Goal: Information Seeking & Learning: Learn about a topic

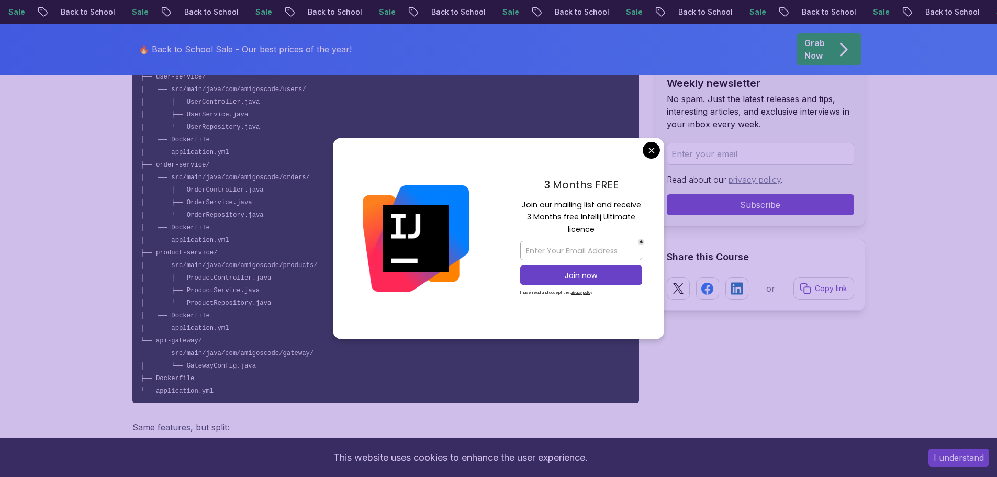
scroll to position [2720, 0]
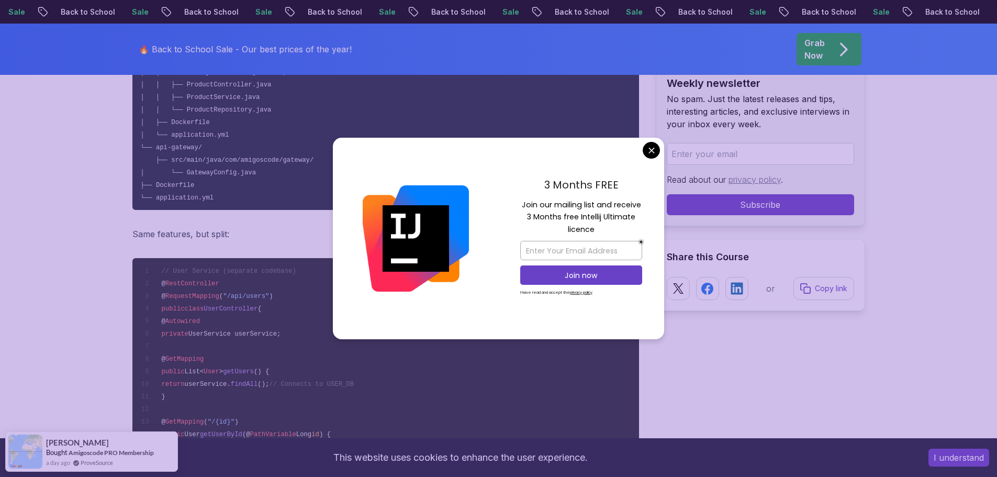
click at [660, 148] on div "3 Months FREE Join our mailing list and receive 3 Months free Intellij Ultimate…" at bounding box center [581, 239] width 166 height 202
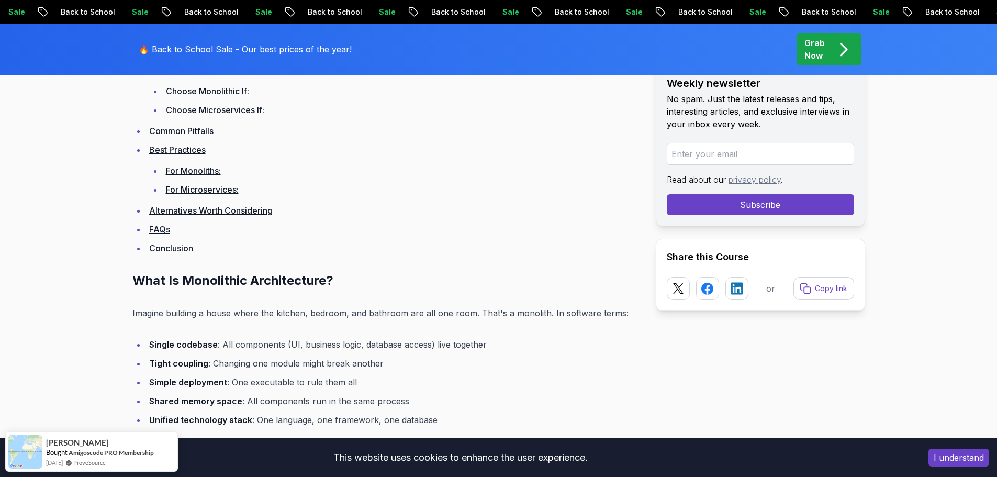
scroll to position [732, 0]
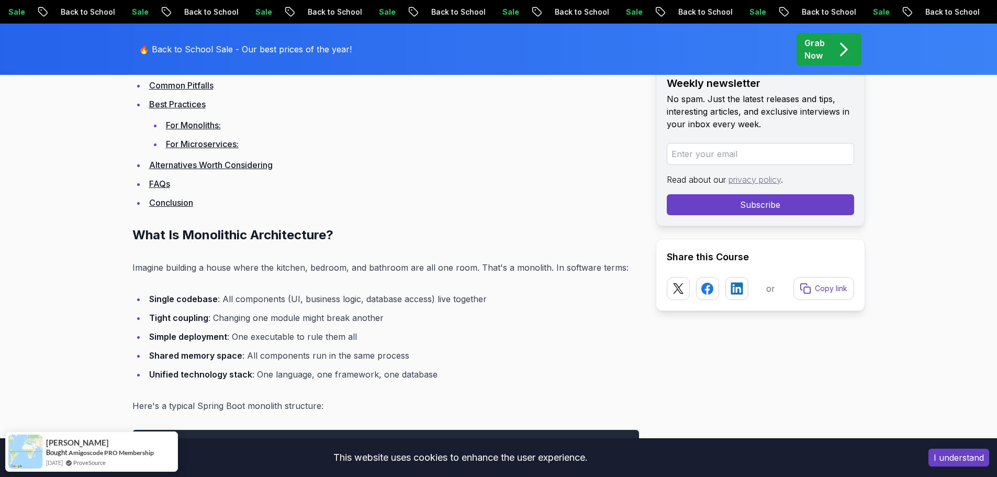
click at [487, 271] on p "Imagine building a house where the kitchen, bedroom, and bathroom are all one r…" at bounding box center [385, 267] width 506 height 15
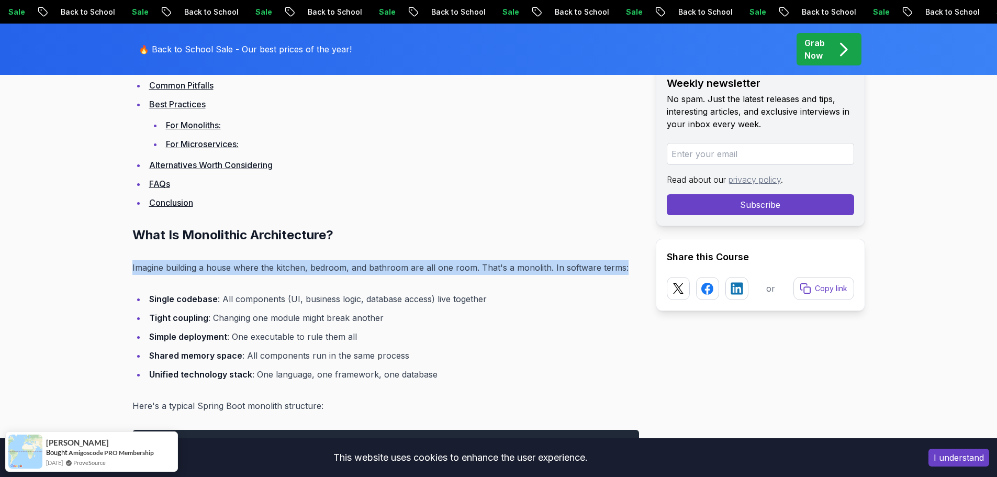
click at [487, 271] on p "Imagine building a house where the kitchen, bedroom, and bathroom are all one r…" at bounding box center [385, 267] width 506 height 15
click at [480, 273] on div at bounding box center [480, 273] width 0 height 0
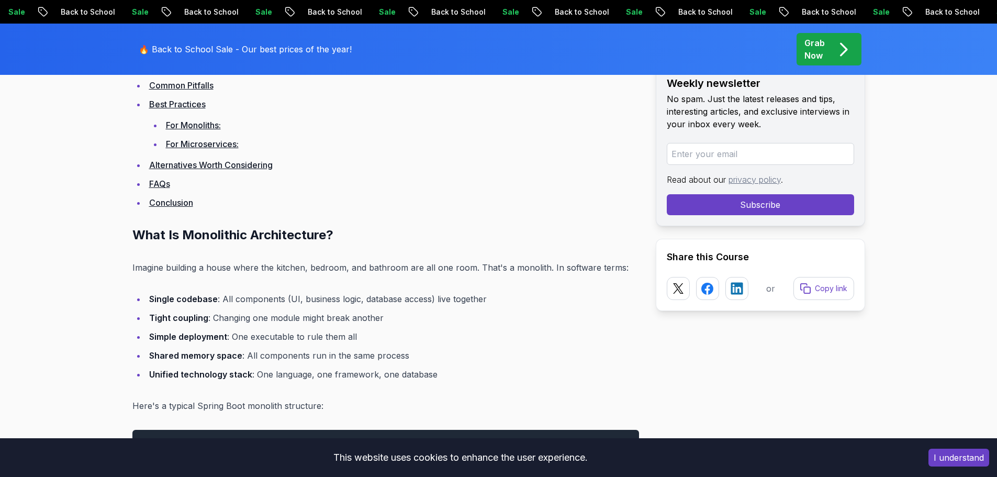
click at [428, 309] on ul "Single codebase : All components (UI, business logic, database access) live tog…" at bounding box center [385, 336] width 506 height 90
click at [428, 299] on li "Single codebase : All components (UI, business logic, database access) live tog…" at bounding box center [392, 298] width 493 height 15
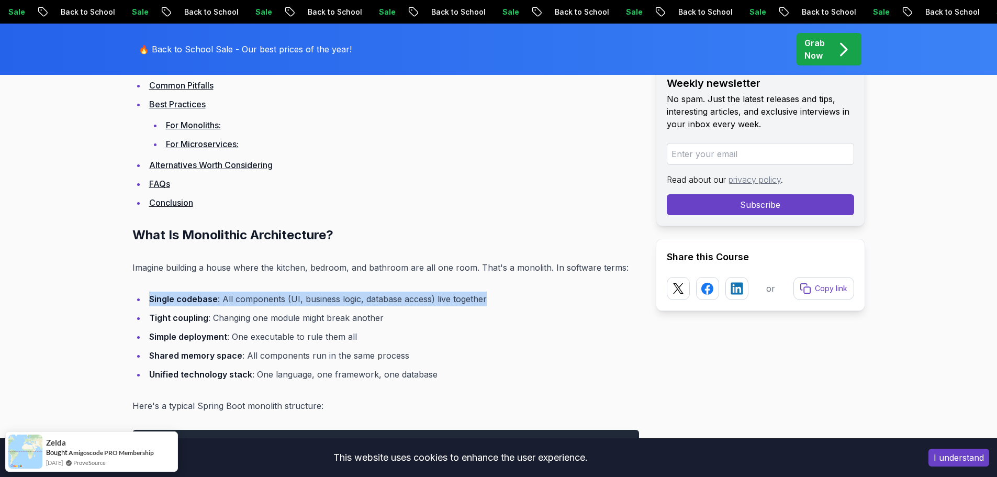
click at [422, 279] on div at bounding box center [422, 279] width 0 height 0
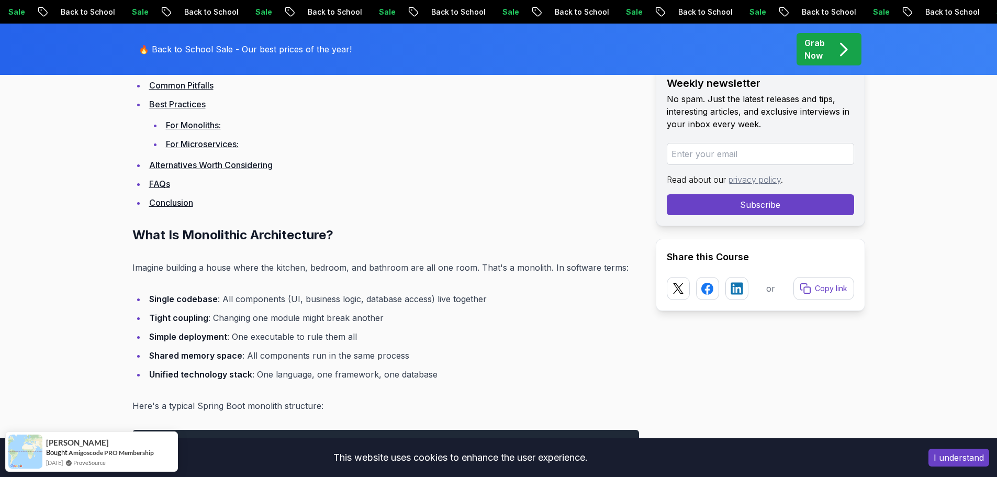
click at [370, 322] on li "Tight coupling : Changing one module might break another" at bounding box center [392, 317] width 493 height 15
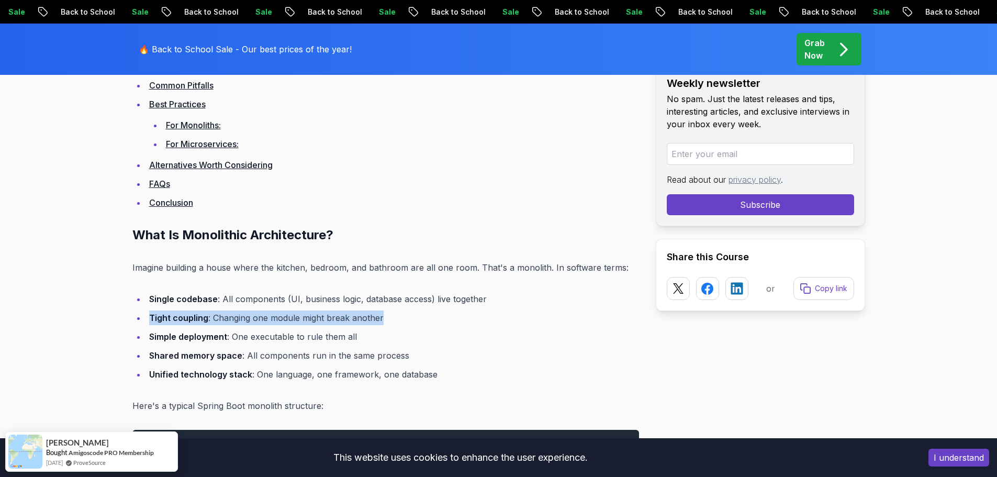
click at [370, 322] on li "Tight coupling : Changing one module might break another" at bounding box center [392, 317] width 493 height 15
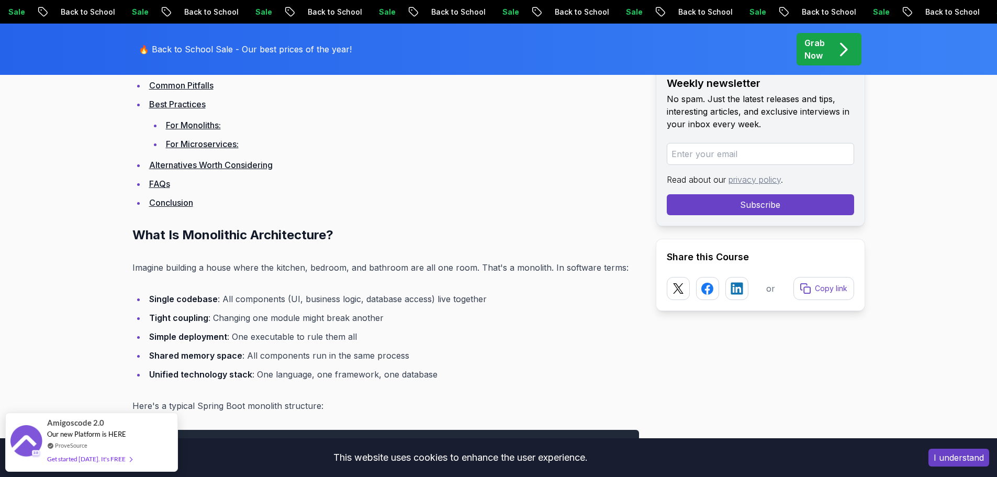
click at [281, 312] on li "Tight coupling : Changing one module might break another" at bounding box center [392, 317] width 493 height 15
click at [282, 316] on li "Tight coupling : Changing one module might break another" at bounding box center [392, 317] width 493 height 15
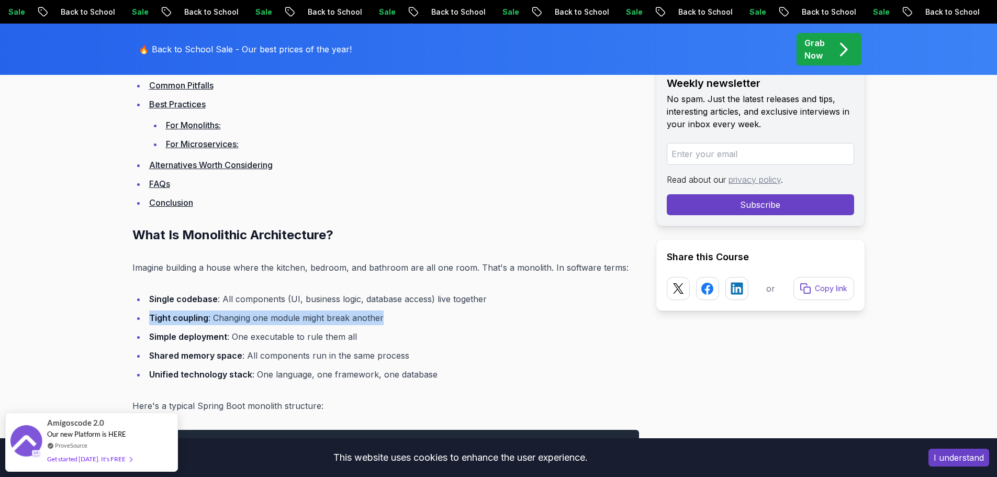
click at [282, 316] on li "Tight coupling : Changing one module might break another" at bounding box center [392, 317] width 493 height 15
click at [275, 298] on div at bounding box center [275, 298] width 0 height 0
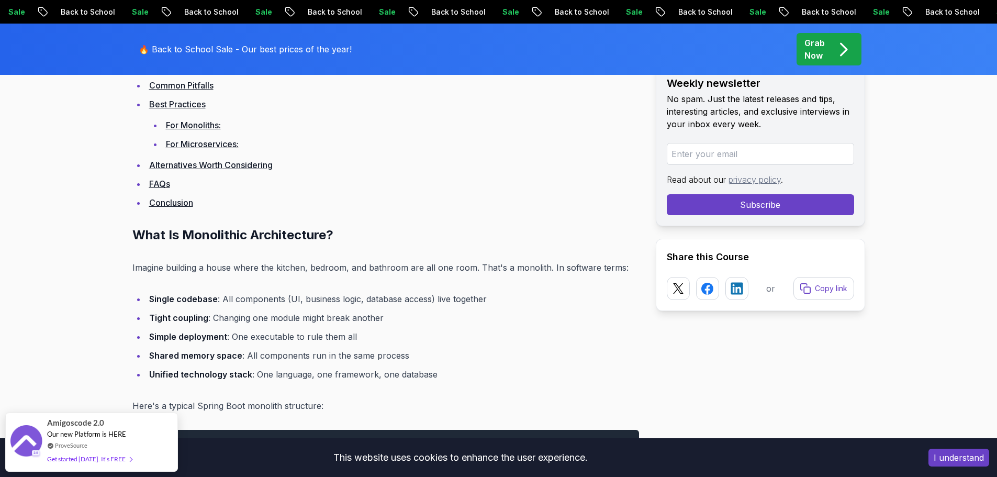
click at [263, 336] on li "Simple deployment : One executable to rule them all" at bounding box center [392, 336] width 493 height 15
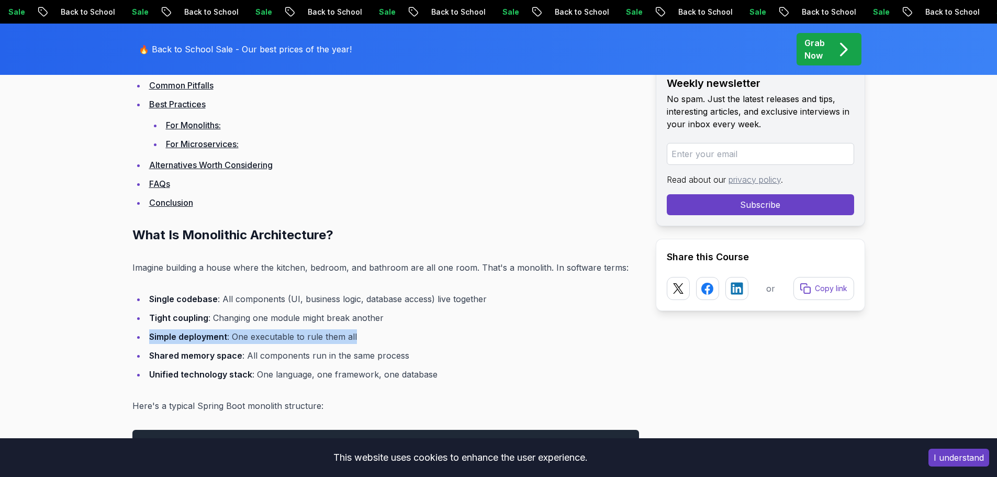
click at [263, 336] on li "Simple deployment : One executable to rule them all" at bounding box center [392, 336] width 493 height 15
click at [256, 316] on div at bounding box center [256, 316] width 0 height 0
click at [403, 359] on li "Shared memory space : All components run in the same process" at bounding box center [392, 355] width 493 height 15
click at [385, 359] on li "Shared memory space : All components run in the same process" at bounding box center [392, 355] width 493 height 15
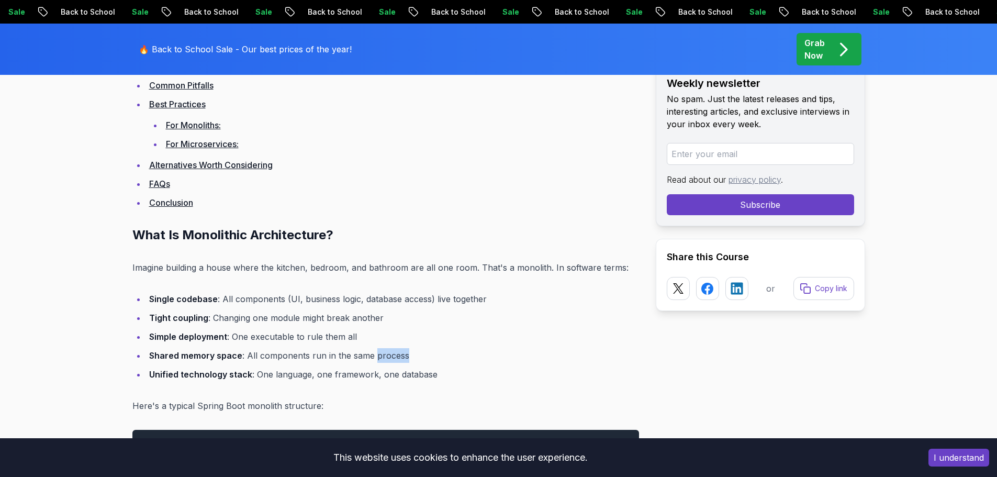
click at [385, 359] on li "Shared memory space : All components run in the same process" at bounding box center [392, 355] width 493 height 15
click at [378, 361] on div at bounding box center [378, 361] width 0 height 0
click at [149, 374] on strong "Unified technology stack" at bounding box center [200, 374] width 103 height 10
drag, startPoint x: 150, startPoint y: 374, endPoint x: 472, endPoint y: 377, distance: 322.3
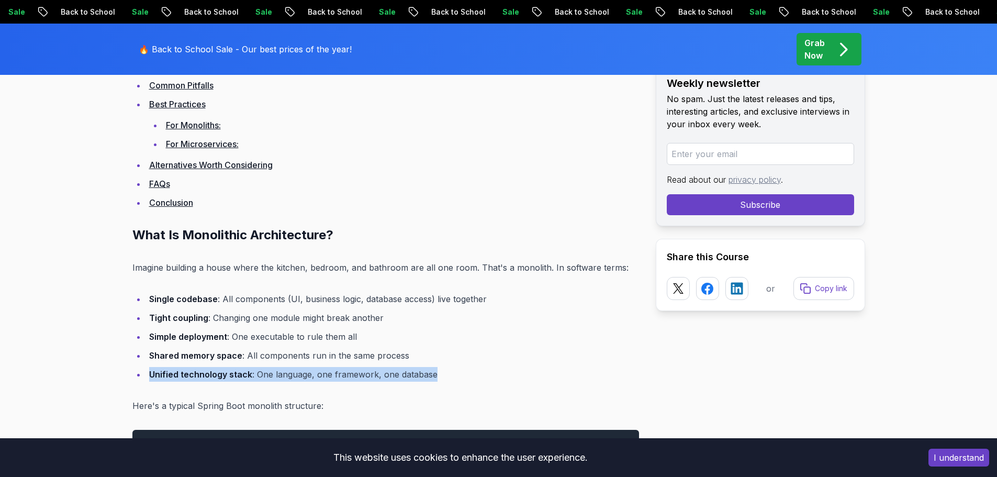
click at [472, 377] on li "Unified technology stack : One language, one framework, one database" at bounding box center [392, 374] width 493 height 15
click at [466, 380] on div at bounding box center [466, 380] width 0 height 0
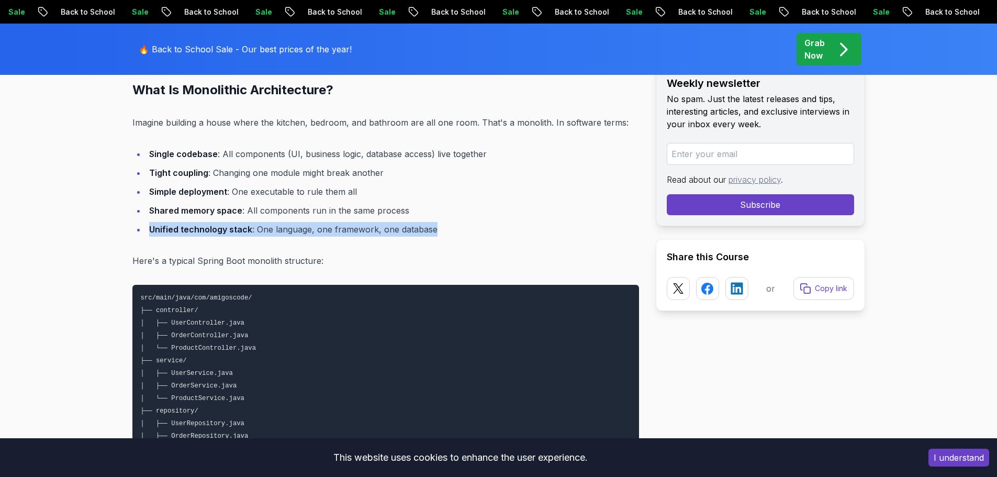
scroll to position [889, 0]
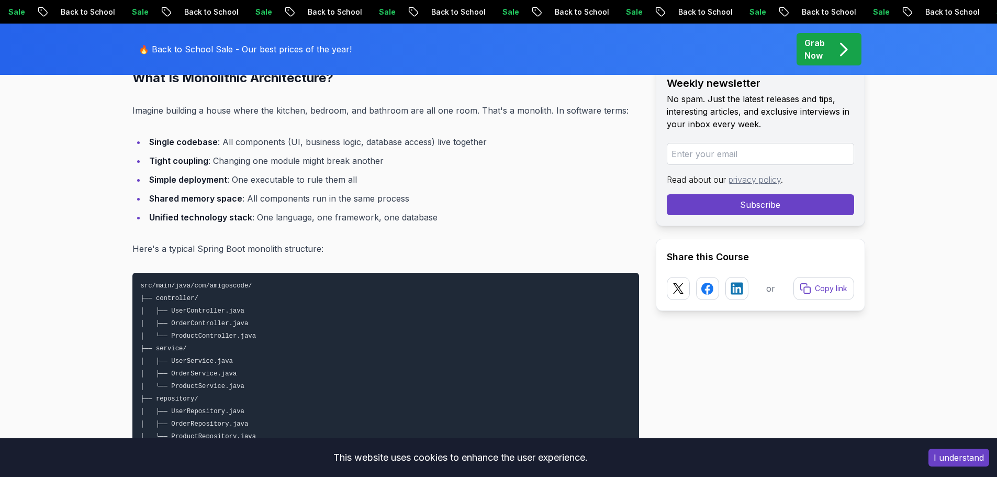
click at [134, 242] on p "Here's a typical Spring Boot monolith structure:" at bounding box center [385, 248] width 506 height 15
drag, startPoint x: 128, startPoint y: 246, endPoint x: 331, endPoint y: 246, distance: 203.0
click at [324, 229] on div at bounding box center [324, 229] width 0 height 0
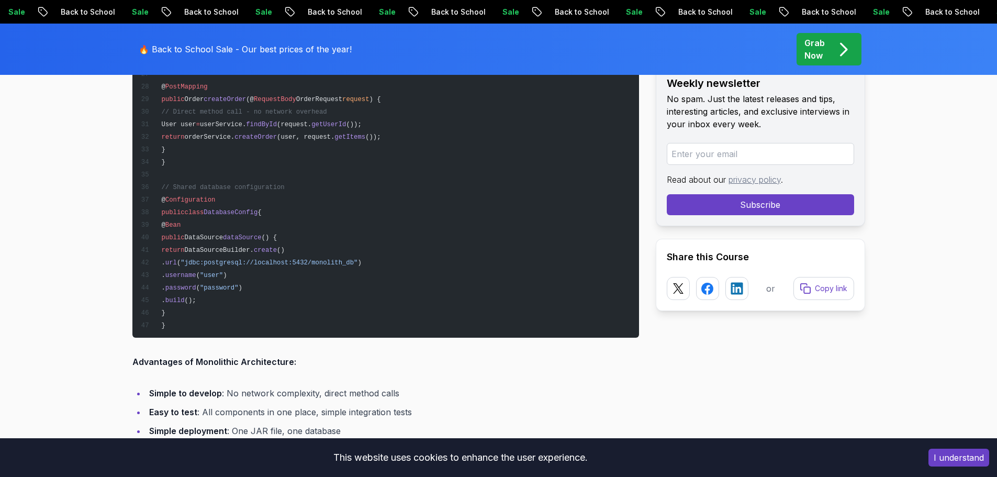
scroll to position [1936, 0]
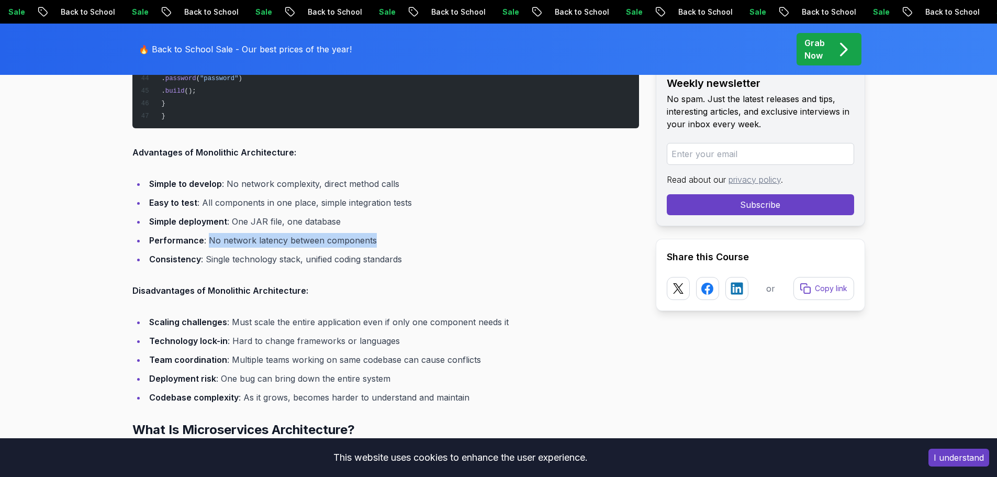
drag, startPoint x: 205, startPoint y: 241, endPoint x: 381, endPoint y: 239, distance: 176.3
click at [381, 239] on li "Performance : No network latency between components" at bounding box center [392, 240] width 493 height 15
click at [375, 220] on div at bounding box center [375, 220] width 0 height 0
click at [211, 263] on li "Consistency : Single technology stack, unified coding standards" at bounding box center [392, 259] width 493 height 15
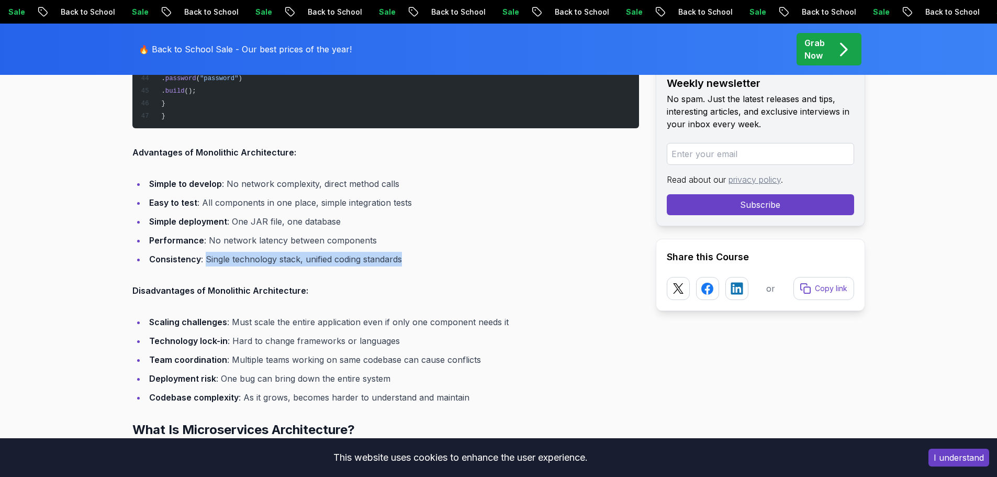
drag, startPoint x: 205, startPoint y: 260, endPoint x: 463, endPoint y: 260, distance: 257.9
click at [463, 260] on li "Consistency : Single technology stack, unified coding standards" at bounding box center [392, 259] width 493 height 15
click at [456, 265] on div at bounding box center [456, 265] width 0 height 0
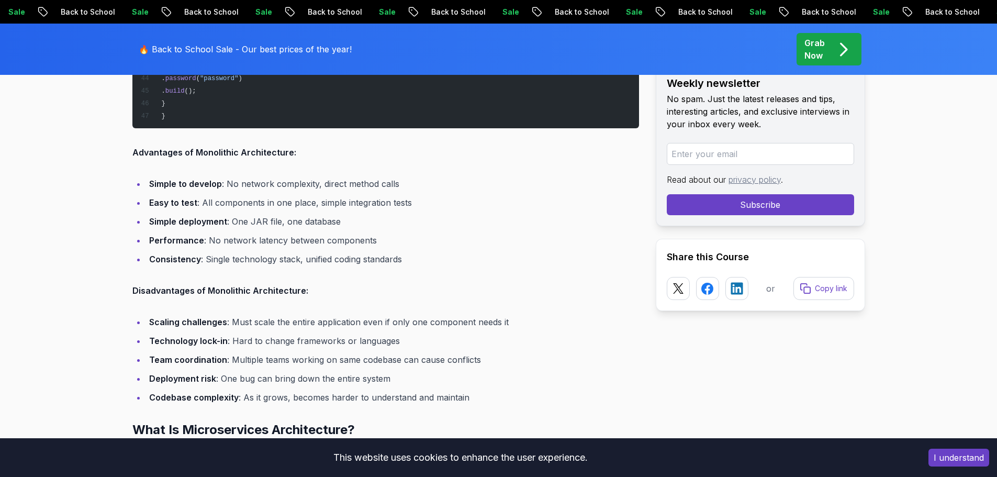
click at [173, 256] on strong "Consistency" at bounding box center [175, 259] width 52 height 10
click at [166, 239] on div at bounding box center [166, 239] width 0 height 0
click at [172, 292] on strong "Disadvantages of Monolithic Architecture:" at bounding box center [220, 290] width 176 height 10
drag, startPoint x: 135, startPoint y: 289, endPoint x: 312, endPoint y: 288, distance: 176.8
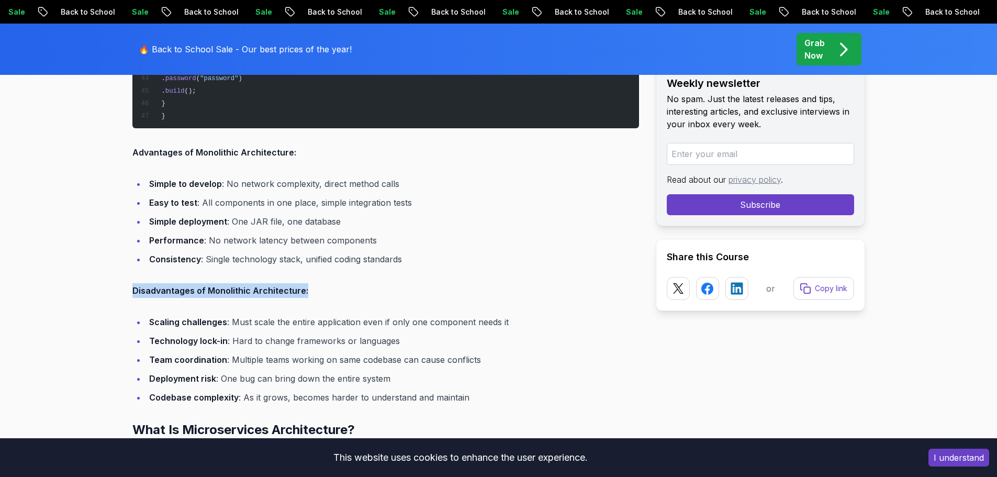
click at [312, 288] on p "Disadvantages of Monolithic Architecture:" at bounding box center [385, 290] width 506 height 15
click at [305, 270] on div at bounding box center [305, 270] width 0 height 0
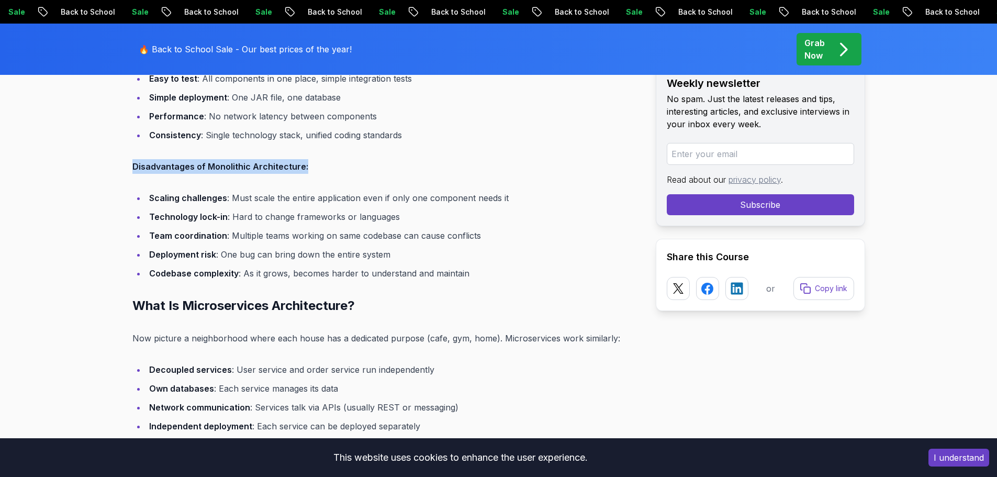
scroll to position [2093, 0]
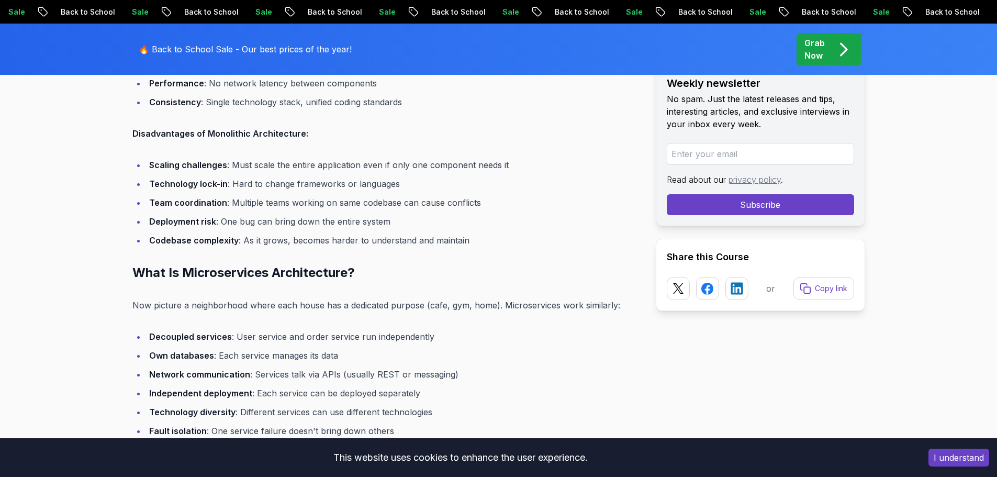
click at [146, 168] on li "Scaling challenges : Must scale the entire application even if only one compone…" at bounding box center [392, 164] width 493 height 15
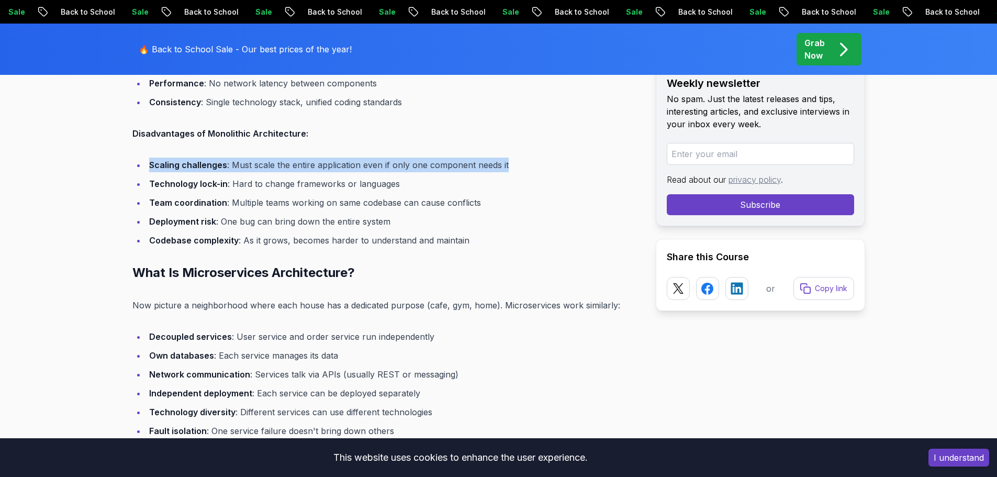
drag, startPoint x: 149, startPoint y: 163, endPoint x: 539, endPoint y: 150, distance: 391.0
click at [533, 145] on div at bounding box center [533, 145] width 0 height 0
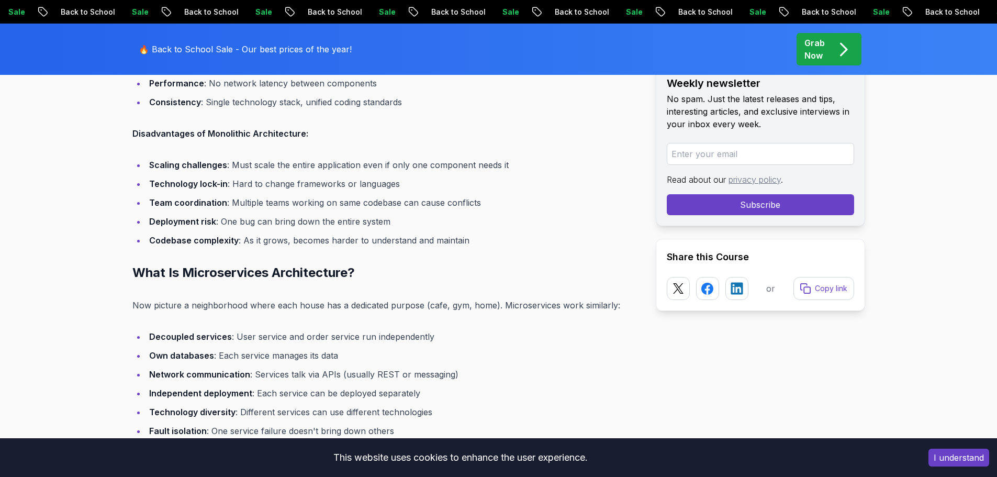
drag, startPoint x: 146, startPoint y: 183, endPoint x: 405, endPoint y: 180, distance: 259.5
click at [404, 179] on li "Technology lock-in : Hard to change frameworks or languages" at bounding box center [392, 183] width 493 height 15
click at [397, 164] on div at bounding box center [397, 164] width 0 height 0
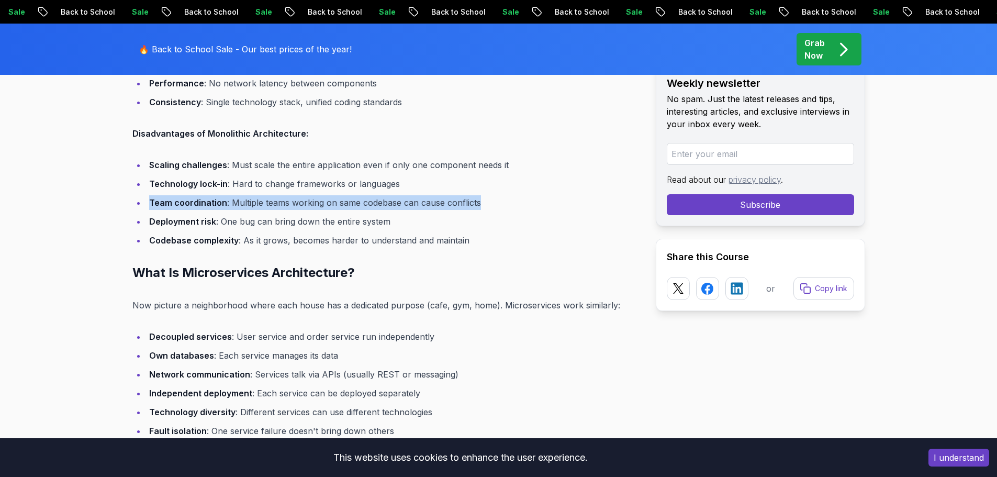
drag, startPoint x: 150, startPoint y: 197, endPoint x: 518, endPoint y: 200, distance: 368.3
click at [518, 200] on li "Team coordination : Multiple teams working on same codebase can cause conflicts" at bounding box center [392, 202] width 493 height 15
click at [511, 183] on div at bounding box center [511, 183] width 0 height 0
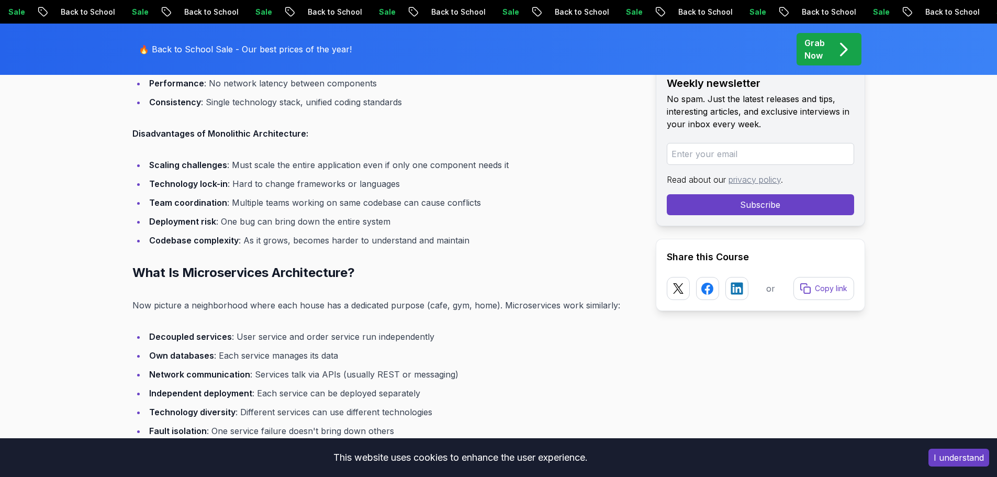
click at [162, 232] on ul "Scaling challenges : Must scale the entire application even if only one compone…" at bounding box center [385, 202] width 506 height 90
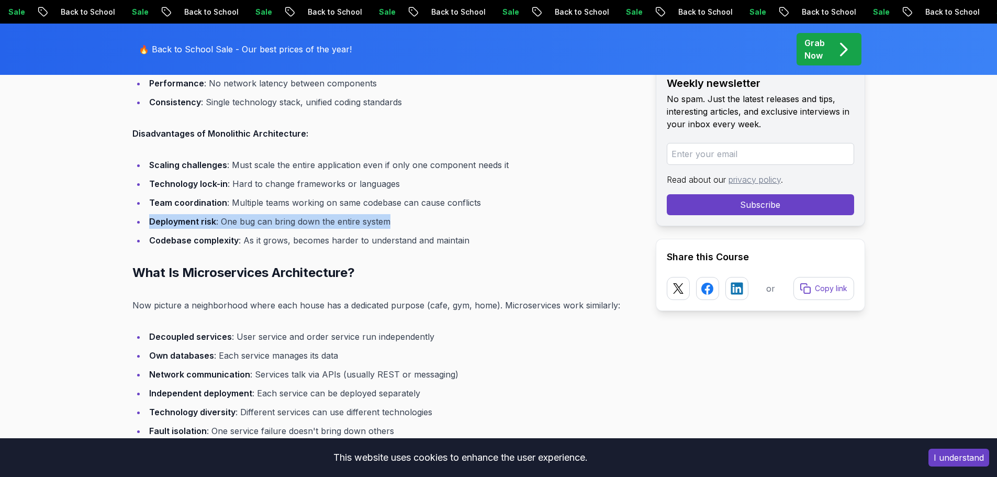
drag, startPoint x: 183, startPoint y: 218, endPoint x: 395, endPoint y: 218, distance: 211.9
click at [395, 218] on li "Deployment risk : One bug can bring down the entire system" at bounding box center [392, 221] width 493 height 15
click at [388, 201] on div at bounding box center [388, 201] width 0 height 0
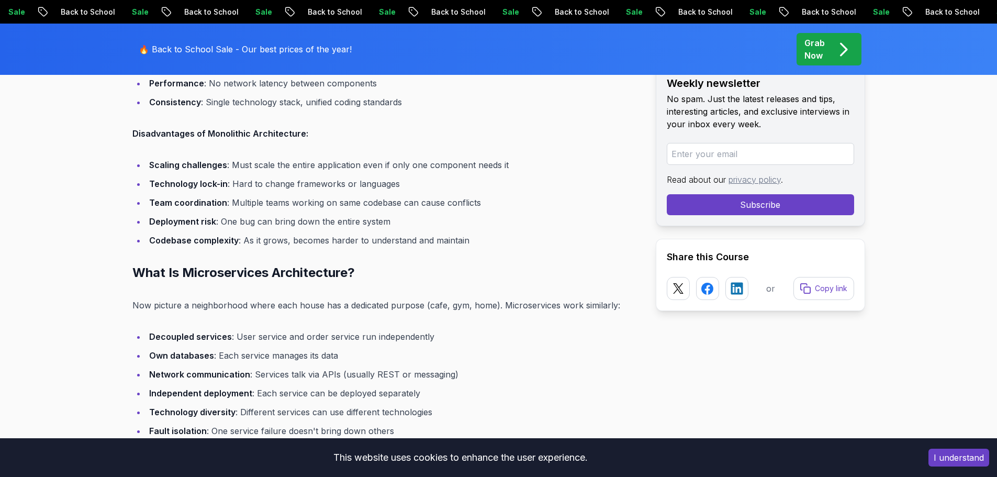
drag, startPoint x: 604, startPoint y: 198, endPoint x: 191, endPoint y: 248, distance: 415.8
click at [602, 200] on li "Team coordination : Multiple teams working on same codebase can cause conflicts" at bounding box center [392, 202] width 493 height 15
drag, startPoint x: 151, startPoint y: 234, endPoint x: 473, endPoint y: 234, distance: 321.7
click at [473, 234] on li "Codebase complexity : As it grows, becomes harder to understand and maintain" at bounding box center [392, 240] width 493 height 15
click at [466, 220] on div at bounding box center [466, 220] width 0 height 0
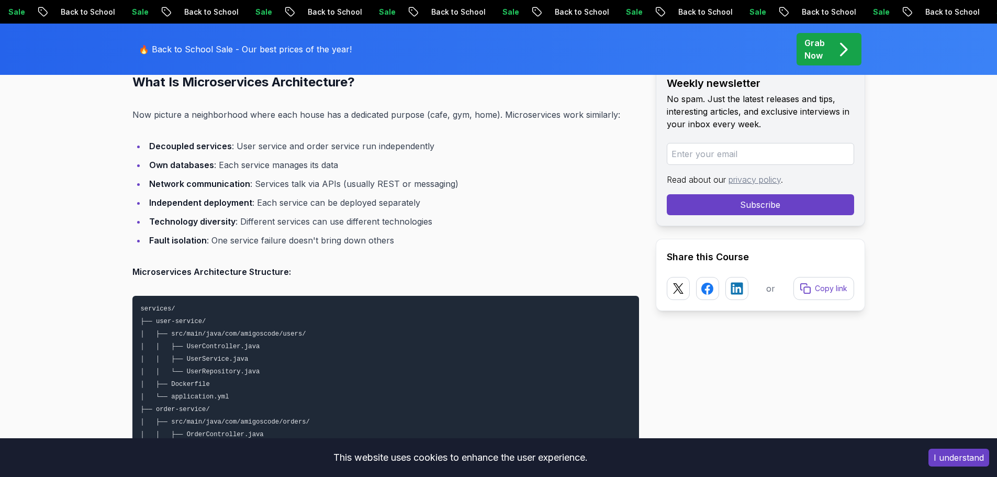
scroll to position [2249, 0]
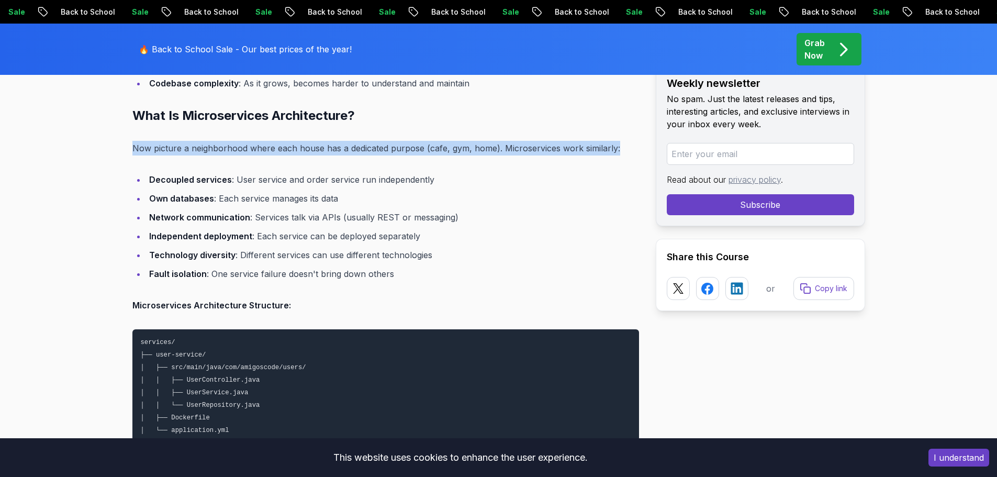
drag, startPoint x: 123, startPoint y: 151, endPoint x: 636, endPoint y: 149, distance: 513.2
click at [629, 154] on div at bounding box center [629, 154] width 0 height 0
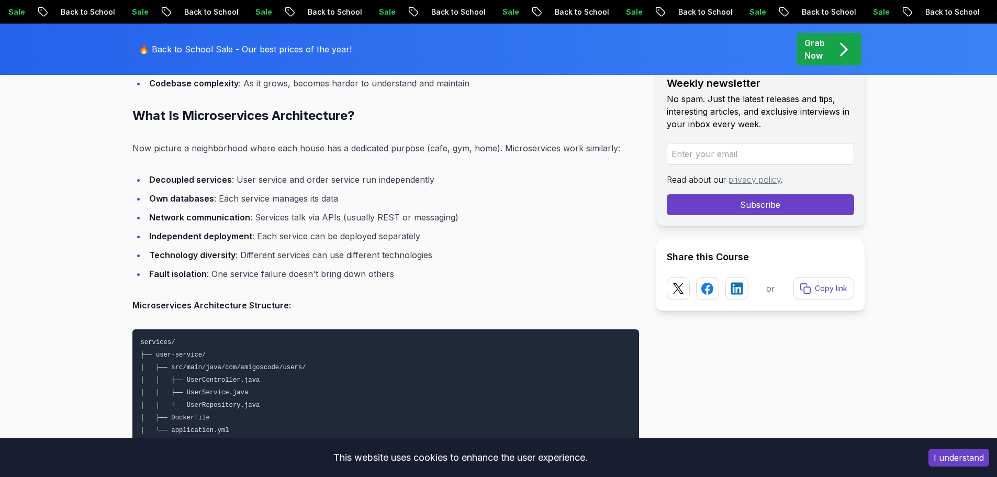
click at [180, 185] on li "Decoupled services : User service and order service run independently" at bounding box center [392, 179] width 493 height 15
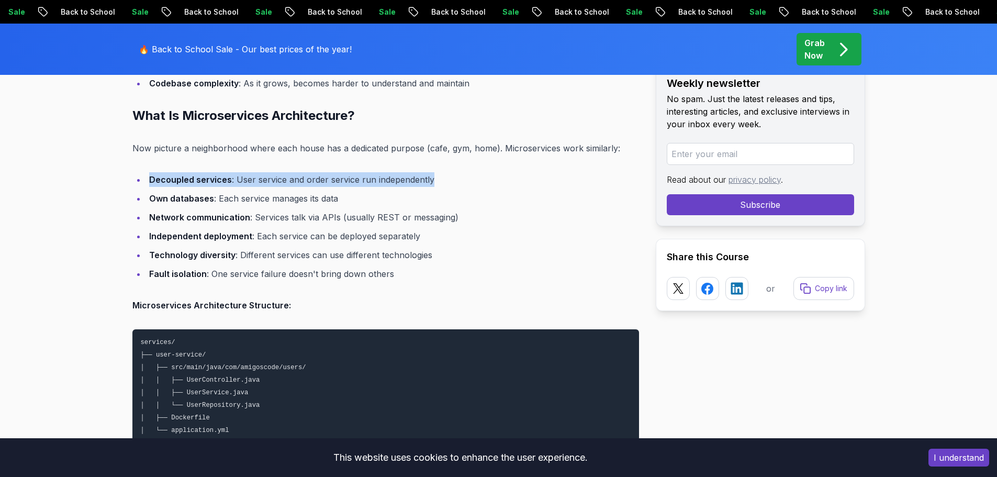
drag, startPoint x: 149, startPoint y: 179, endPoint x: 451, endPoint y: 180, distance: 302.4
click at [451, 180] on li "Decoupled services : User service and order service run independently" at bounding box center [392, 179] width 493 height 15
click at [444, 185] on div at bounding box center [444, 185] width 0 height 0
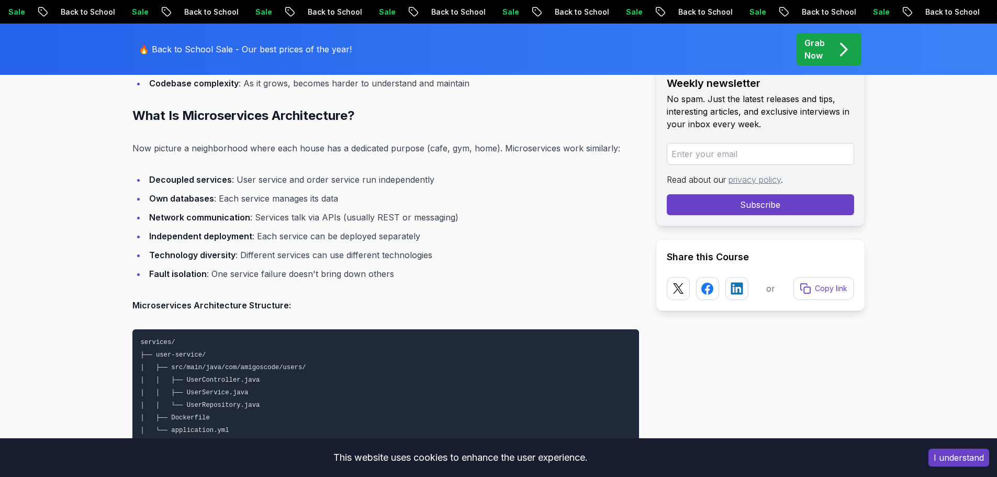
click at [163, 190] on ul "Decoupled services : User service and order service run independently Own datab…" at bounding box center [385, 226] width 506 height 109
drag, startPoint x: 144, startPoint y: 196, endPoint x: 337, endPoint y: 198, distance: 193.6
click at [337, 198] on ul "Decoupled services : User service and order service run independently Own datab…" at bounding box center [385, 226] width 506 height 109
click at [331, 178] on div at bounding box center [331, 178] width 0 height 0
click at [207, 179] on strong "Decoupled services" at bounding box center [190, 179] width 83 height 10
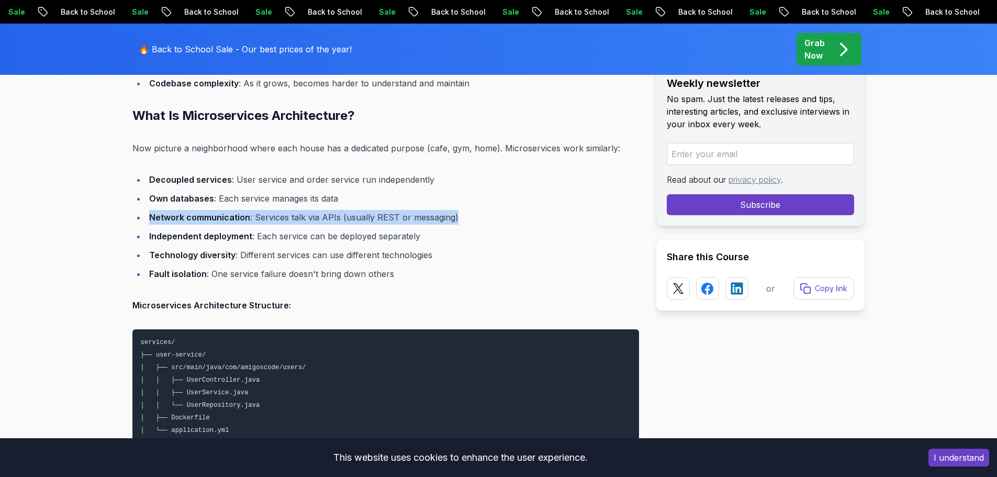
drag, startPoint x: 151, startPoint y: 216, endPoint x: 466, endPoint y: 217, distance: 314.9
click at [466, 217] on li "Network communication : Services talk via APIs (usually REST or messaging)" at bounding box center [392, 217] width 493 height 15
click at [459, 197] on div at bounding box center [459, 197] width 0 height 0
click at [343, 187] on ul "Decoupled services : User service and order service run independently Own datab…" at bounding box center [385, 226] width 506 height 109
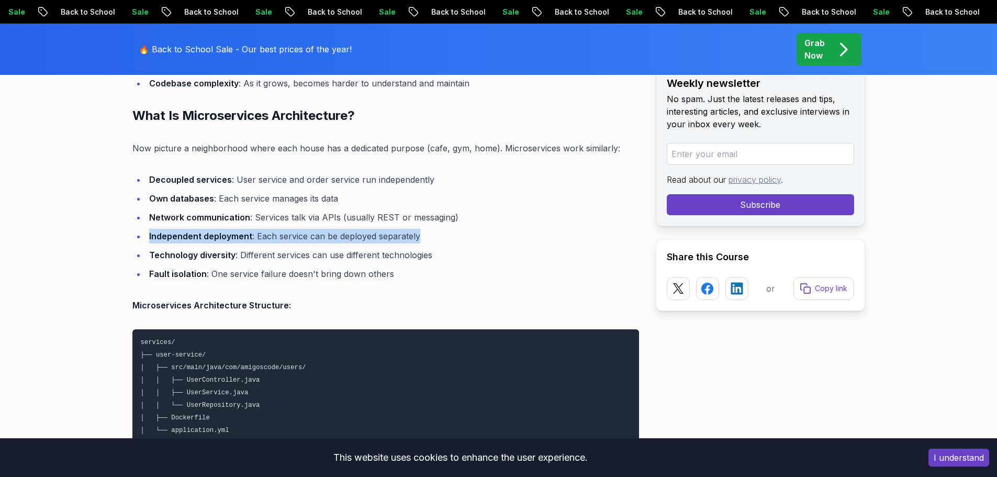
drag, startPoint x: 146, startPoint y: 236, endPoint x: 456, endPoint y: 235, distance: 309.7
click at [456, 235] on li "Independent deployment : Each service can be deployed separately" at bounding box center [392, 236] width 493 height 15
click at [449, 216] on div at bounding box center [449, 216] width 0 height 0
click at [349, 201] on li "Own databases : Each service manages its data" at bounding box center [392, 198] width 493 height 15
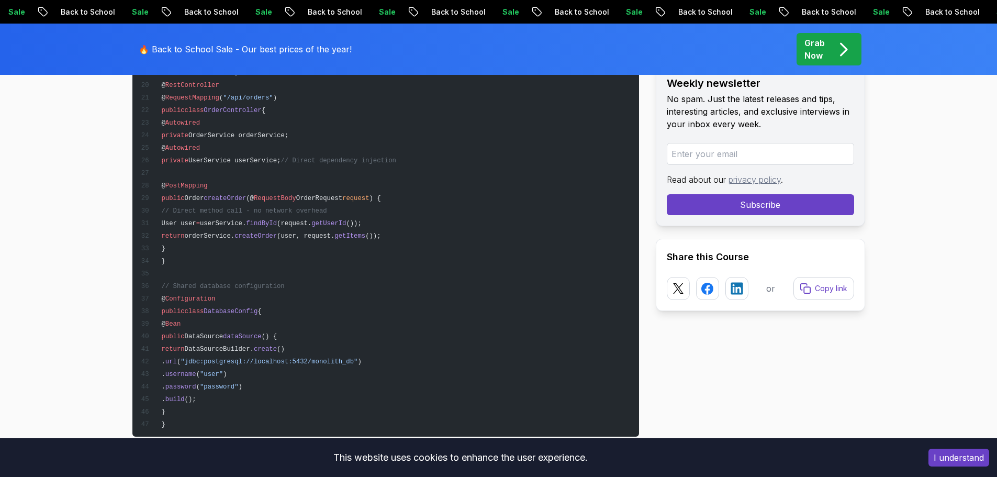
scroll to position [0, 0]
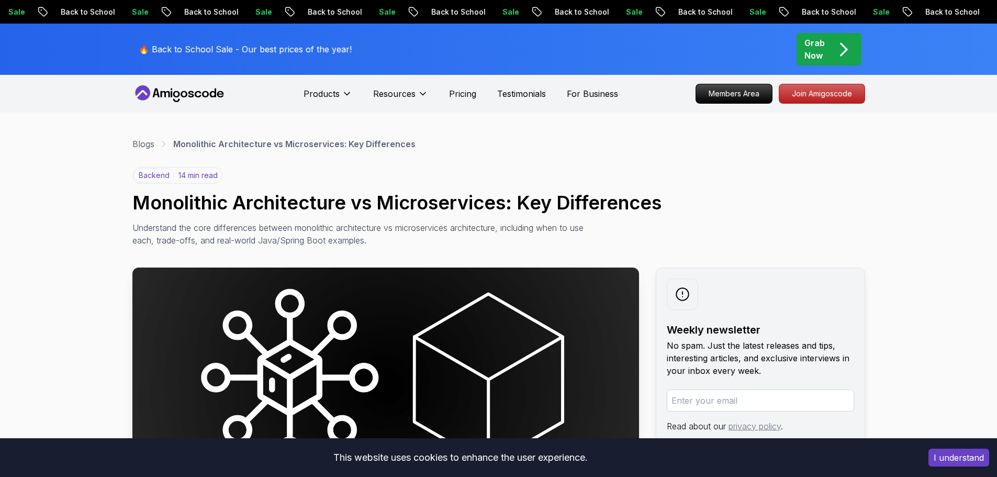
click at [176, 87] on icon at bounding box center [179, 93] width 94 height 17
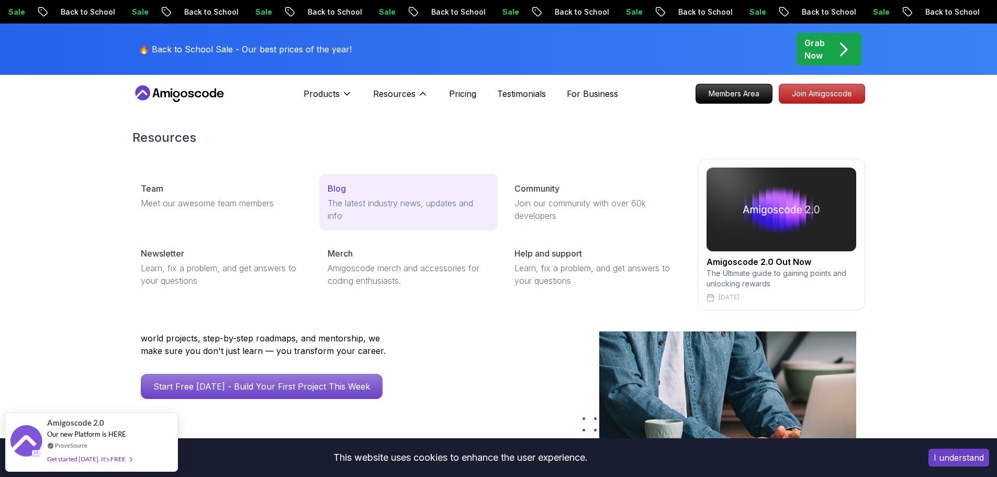
click at [343, 225] on link "Blog The latest industry news, updates and info" at bounding box center [408, 202] width 178 height 56
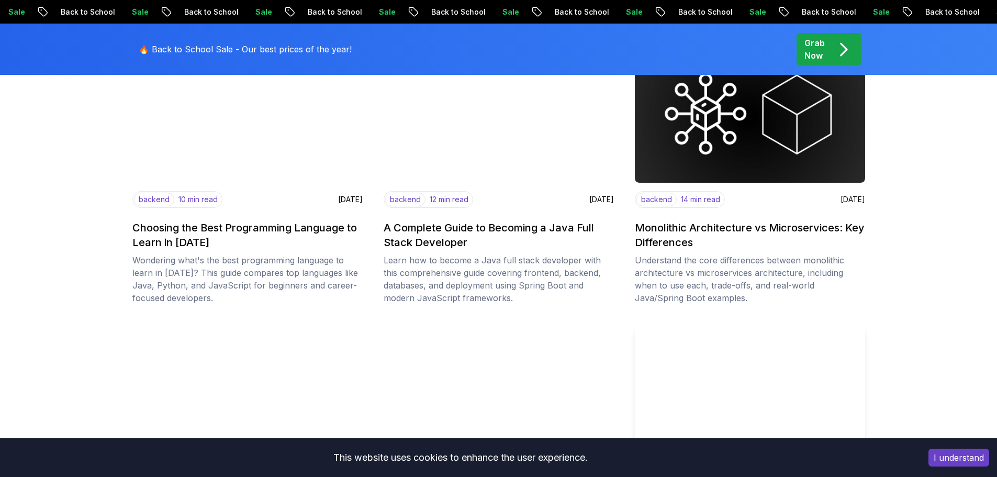
scroll to position [419, 0]
